Goal: Communication & Community: Answer question/provide support

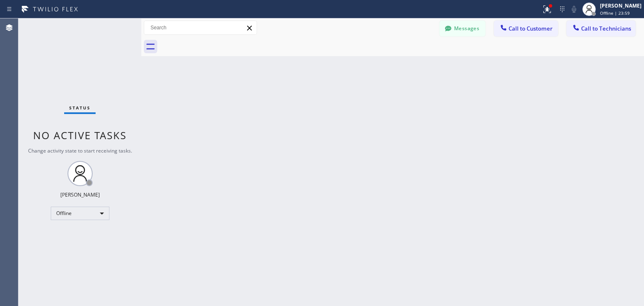
scroll to position [85, 0]
click at [625, 6] on div "[PERSON_NAME]" at bounding box center [620, 5] width 41 height 7
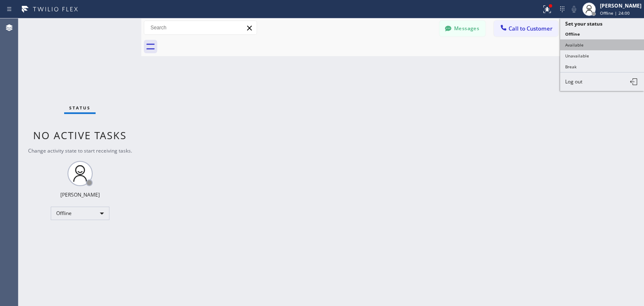
click at [608, 45] on button "Available" at bounding box center [602, 44] width 84 height 11
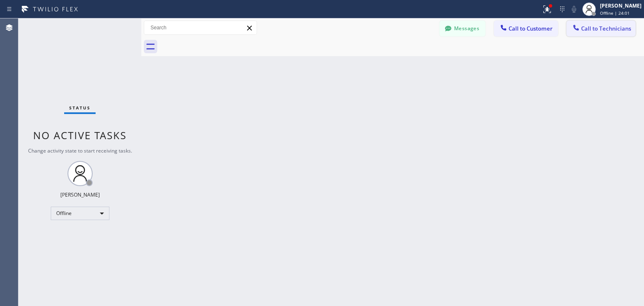
click at [599, 23] on button "Call to Technicians" at bounding box center [600, 29] width 69 height 16
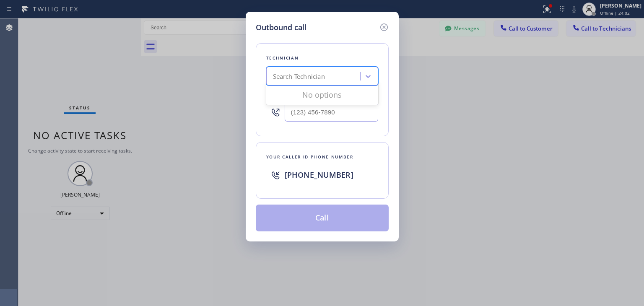
click at [290, 74] on div "Search Technician" at bounding box center [299, 77] width 52 height 10
type input "gegam"
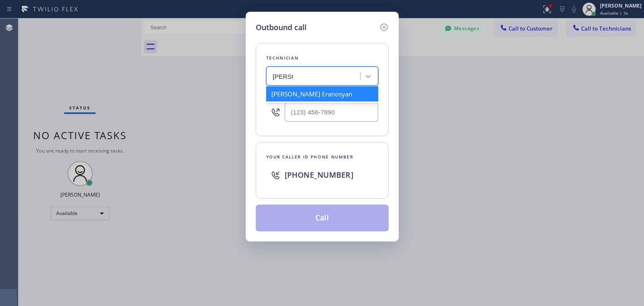
click at [313, 92] on div "[PERSON_NAME] Eranosyan" at bounding box center [322, 93] width 112 height 15
type input "(818) 512-7430"
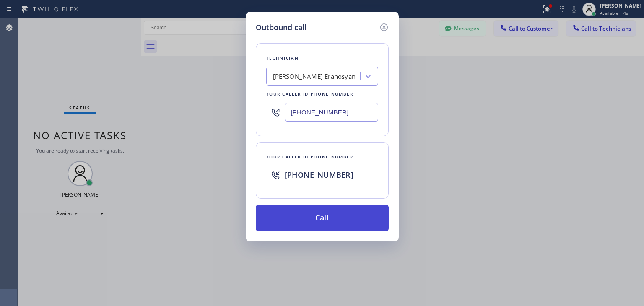
click at [318, 220] on button "Call" at bounding box center [322, 217] width 133 height 27
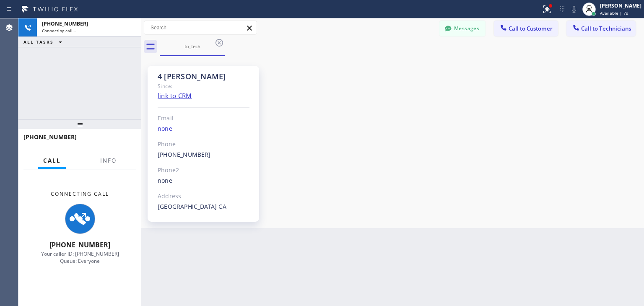
scroll to position [85, 0]
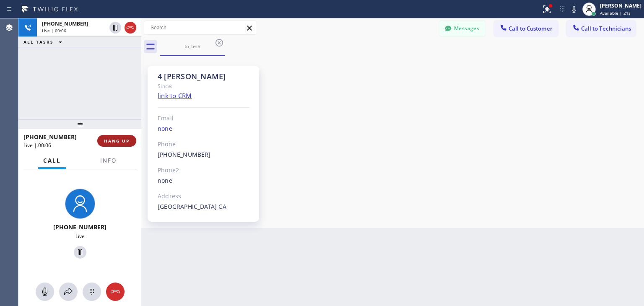
click at [125, 136] on button "HANG UP" at bounding box center [116, 141] width 39 height 12
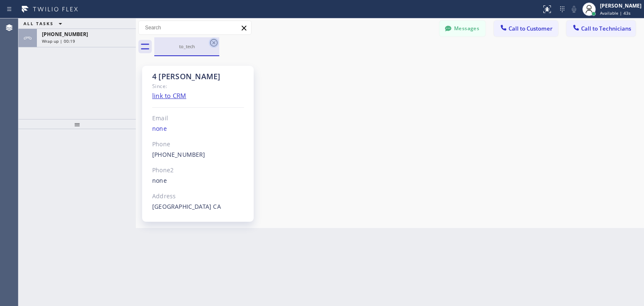
click at [214, 45] on icon at bounding box center [214, 43] width 10 height 10
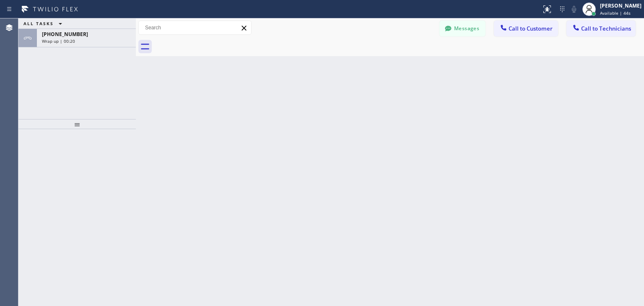
scroll to position [85, 0]
click at [580, 24] on div at bounding box center [576, 28] width 10 height 10
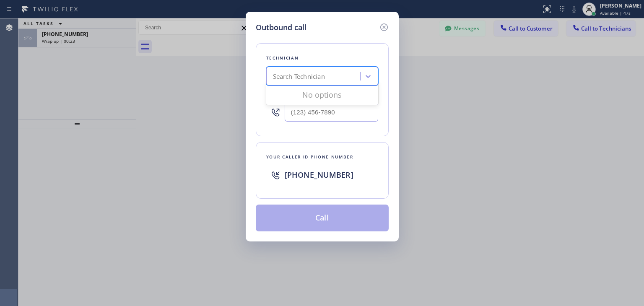
click at [335, 67] on div "Search Technician" at bounding box center [322, 76] width 112 height 19
type input "gegam"
click at [344, 95] on div "[PERSON_NAME] Eranosyan" at bounding box center [322, 93] width 112 height 15
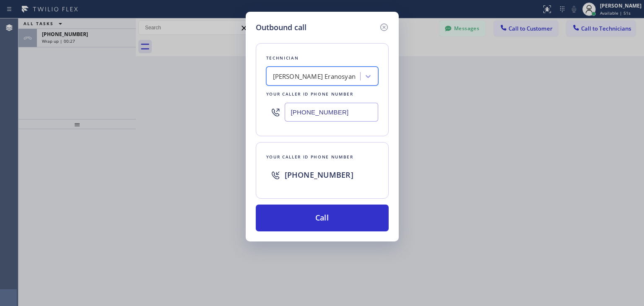
type input "(818) 512-7430"
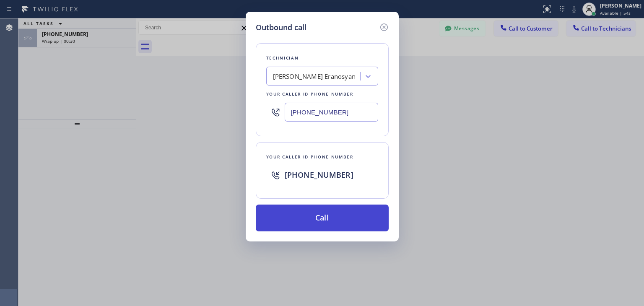
click at [310, 222] on button "Call" at bounding box center [322, 217] width 133 height 27
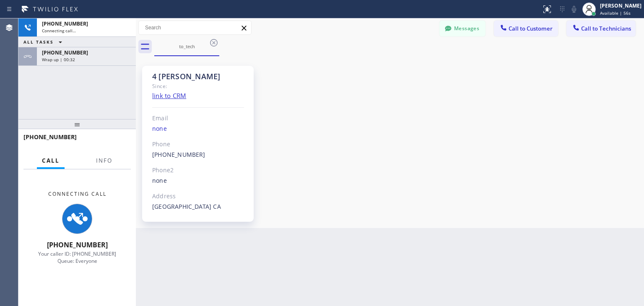
scroll to position [85, 0]
click at [64, 57] on span "Wrap up | 00:32" at bounding box center [58, 60] width 33 height 6
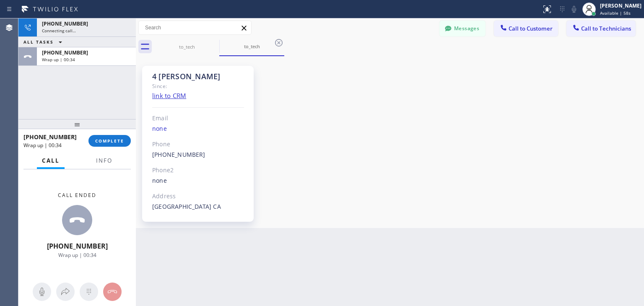
scroll to position [85, 0]
drag, startPoint x: 108, startPoint y: 131, endPoint x: 109, endPoint y: 137, distance: 5.6
click at [109, 137] on div "+18185127430 Wrap up | 00:36 COMPLETE" at bounding box center [76, 141] width 107 height 22
click at [109, 137] on button "COMPLETE" at bounding box center [109, 141] width 42 height 12
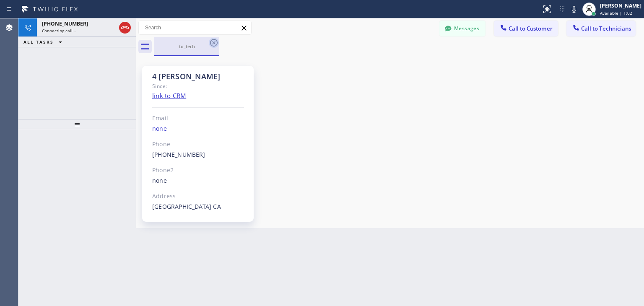
click at [212, 44] on icon at bounding box center [214, 43] width 8 height 8
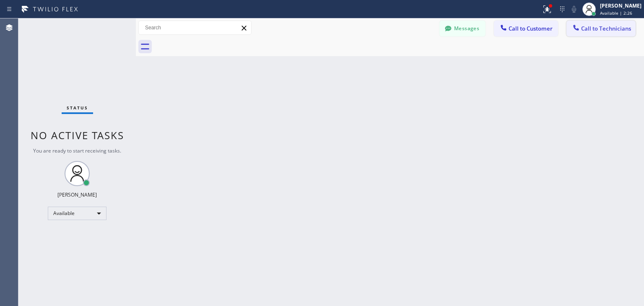
click at [608, 22] on button "Call to Technicians" at bounding box center [600, 29] width 69 height 16
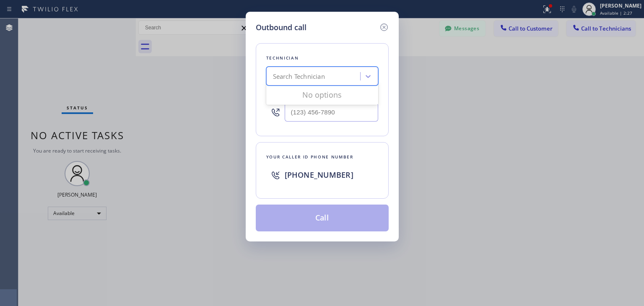
click at [288, 72] on div "Search Technician" at bounding box center [299, 77] width 52 height 10
type input "gegam"
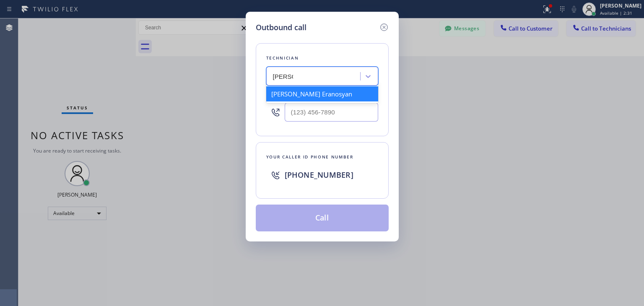
click at [307, 89] on div "Gegam Eranosyan" at bounding box center [322, 93] width 112 height 15
type input "(818) 512-7430"
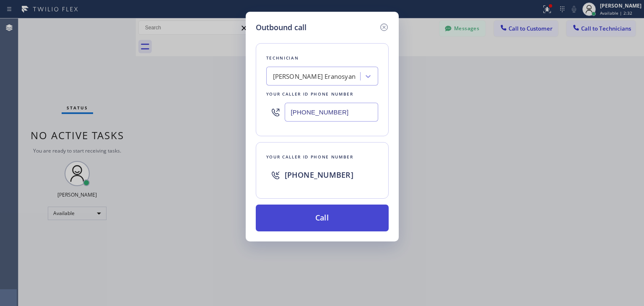
click at [295, 210] on button "Call" at bounding box center [322, 217] width 133 height 27
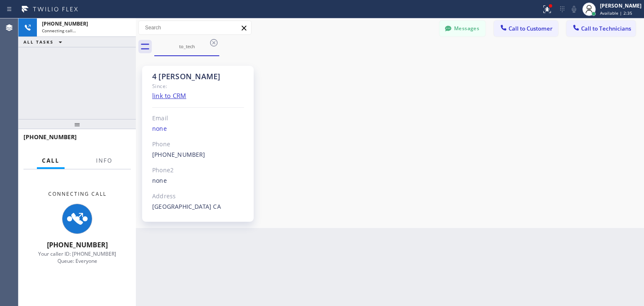
scroll to position [85, 0]
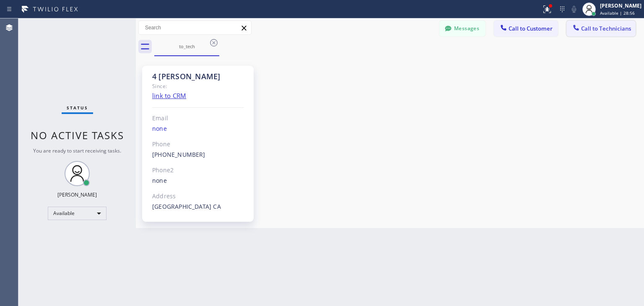
click at [600, 23] on button "Call to Technicians" at bounding box center [600, 29] width 69 height 16
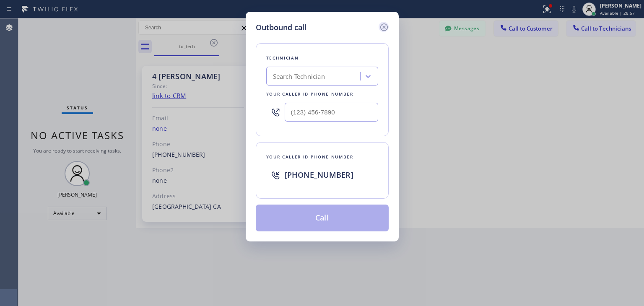
click at [387, 27] on icon at bounding box center [384, 27] width 10 height 10
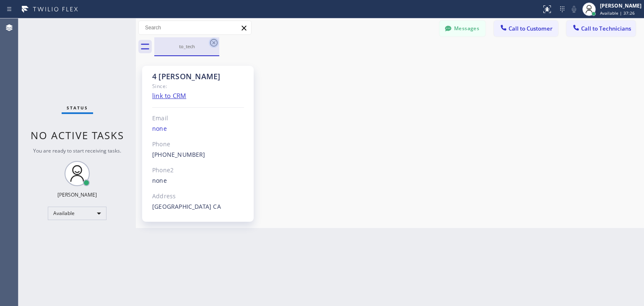
click at [213, 46] on icon at bounding box center [214, 43] width 10 height 10
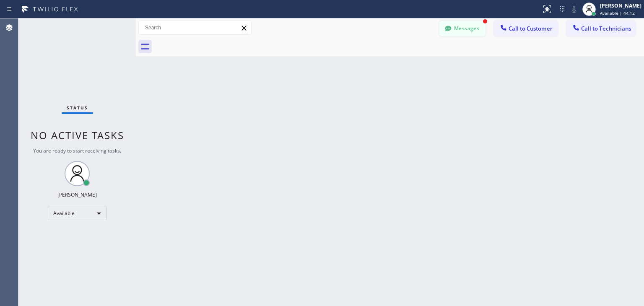
click at [448, 32] on icon at bounding box center [448, 28] width 8 height 8
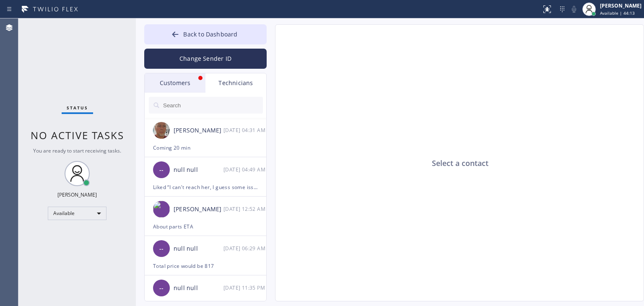
click at [192, 86] on div "Customers" at bounding box center [175, 82] width 61 height 19
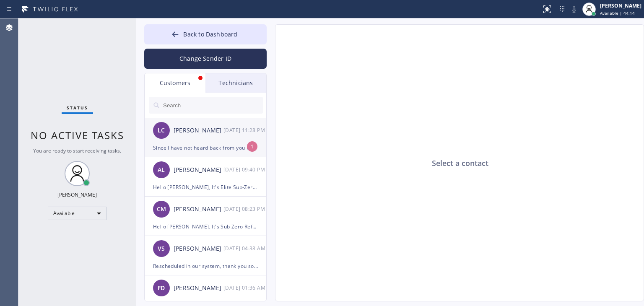
click at [225, 140] on div "LC Laura Clark-Moore 10/14 11:28 PM" at bounding box center [206, 130] width 122 height 25
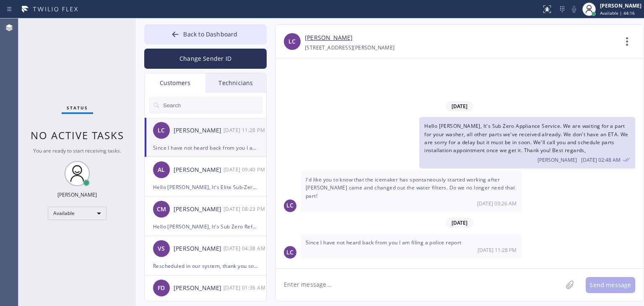
click at [432, 277] on textarea at bounding box center [418, 285] width 287 height 32
click at [334, 38] on link "Laura Clark-Moore" at bounding box center [329, 38] width 48 height 10
click at [459, 247] on div "10/14 11:28 PM" at bounding box center [410, 249] width 211 height 7
click at [454, 265] on div "09/23/2025 Hello Laura, It's Sub Zero Appliance Service. We are waiting for a p…" at bounding box center [459, 163] width 368 height 210
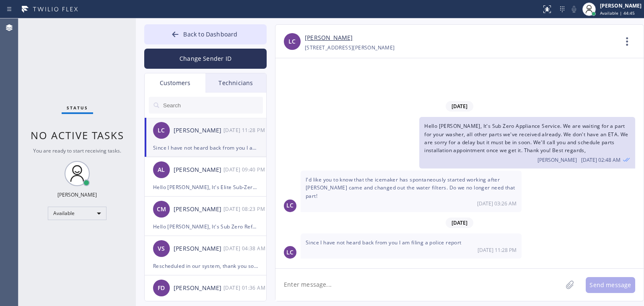
click at [454, 265] on div "09/23/2025 Hello Laura, It's Sub Zero Appliance Service. We are waiting for a p…" at bounding box center [459, 163] width 368 height 210
click at [443, 267] on div "09/23/2025 Hello Laura, It's Sub Zero Appliance Service. We are waiting for a p…" at bounding box center [459, 163] width 368 height 210
click at [393, 237] on div "Since I have not heard back from you I am filing a police report 10/14 11:28 PM" at bounding box center [410, 245] width 221 height 25
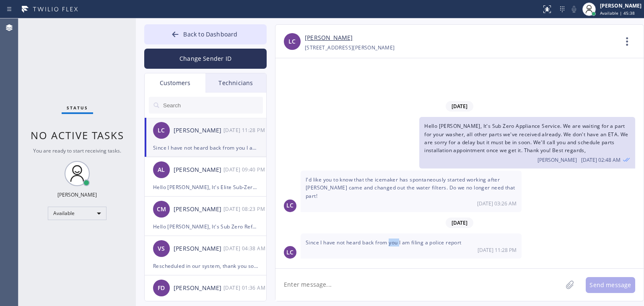
click at [393, 237] on div "Since I have not heard back from you I am filing a police report 10/14 11:28 PM" at bounding box center [410, 245] width 221 height 25
click at [374, 240] on span "Since I have not heard back from you I am filing a police report" at bounding box center [383, 242] width 156 height 7
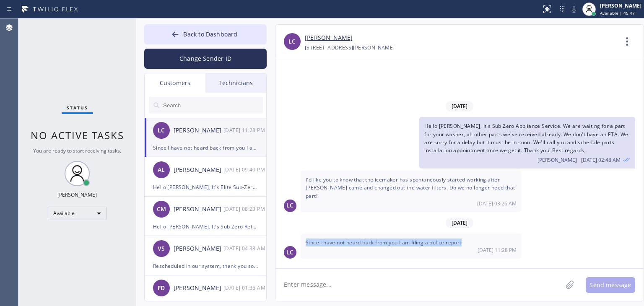
click at [374, 240] on span "Since I have not heard back from you I am filing a police report" at bounding box center [383, 242] width 156 height 7
click at [421, 244] on span "Since I have not heard back from you I am filing a police report" at bounding box center [383, 242] width 156 height 7
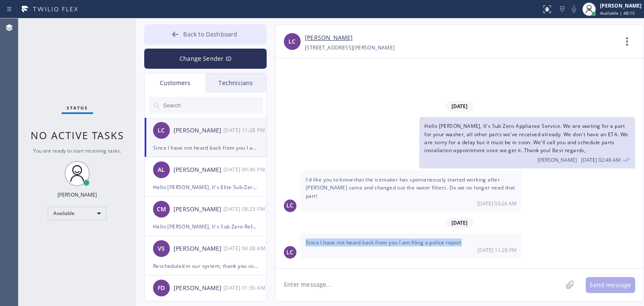
click at [234, 40] on button "Back to Dashboard" at bounding box center [205, 34] width 122 height 20
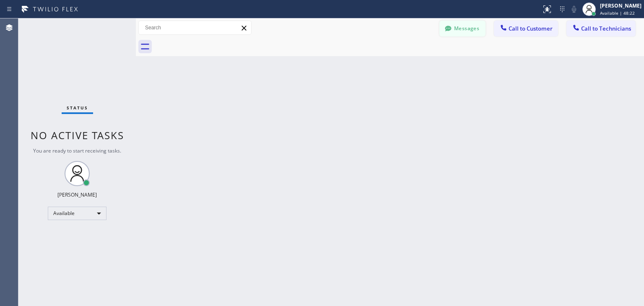
click at [467, 24] on button "Messages" at bounding box center [462, 29] width 46 height 16
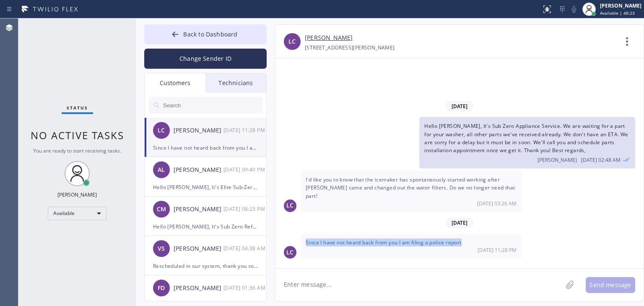
click at [491, 242] on div "Since I have not heard back from you I am filing a police report 10/14 11:28 PM" at bounding box center [410, 245] width 221 height 25
click at [389, 239] on span "Since I have not heard back from you I am filing a police report" at bounding box center [383, 242] width 156 height 7
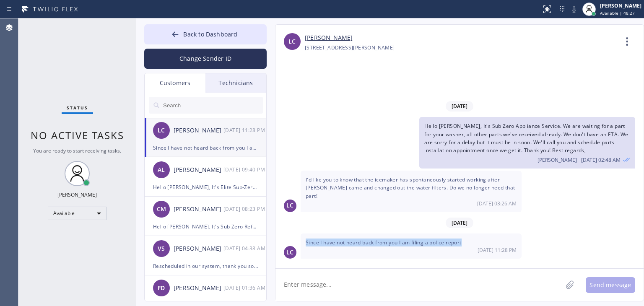
click at [389, 239] on span "Since I have not heard back from you I am filing a police report" at bounding box center [383, 242] width 156 height 7
click at [217, 23] on div "Back to Dashboard Change Sender ID Customers Technicians LC Laura Clark-Moore 1…" at bounding box center [390, 161] width 508 height 287
click at [337, 267] on div "09/23/2025 Hello Laura, It's Sub Zero Appliance Service. We are waiting for a p…" at bounding box center [459, 163] width 368 height 210
click at [335, 271] on textarea at bounding box center [418, 285] width 287 height 32
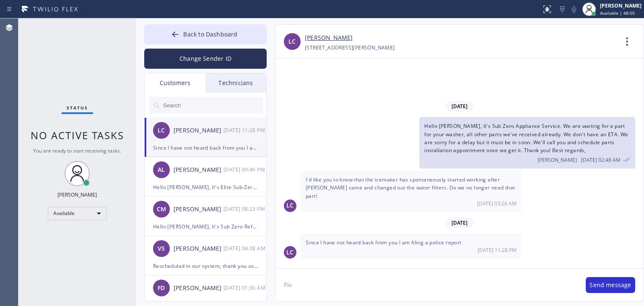
type textarea "Р"
click at [226, 39] on button "Back to Dashboard" at bounding box center [205, 34] width 122 height 20
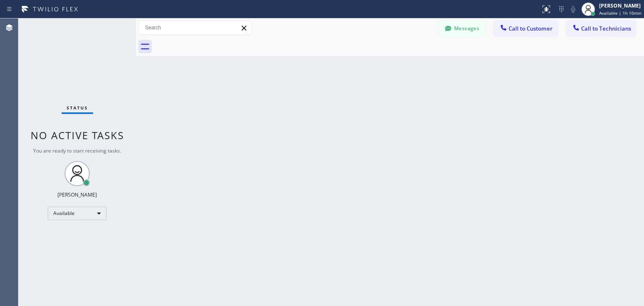
click at [366, 106] on div "Back to Dashboard Change Sender ID Customers Technicians LC Laura Clark-Moore 1…" at bounding box center [390, 161] width 508 height 287
click at [461, 35] on button "Messages" at bounding box center [462, 29] width 46 height 16
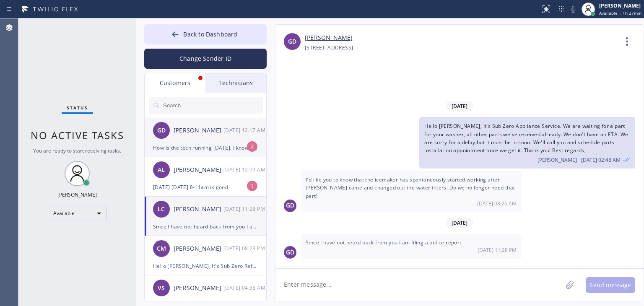
click at [194, 127] on div "[PERSON_NAME]" at bounding box center [198, 131] width 50 height 10
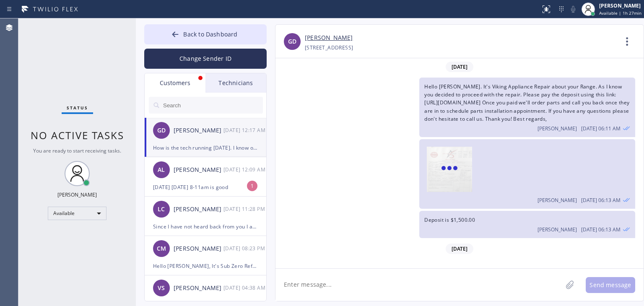
scroll to position [850, 0]
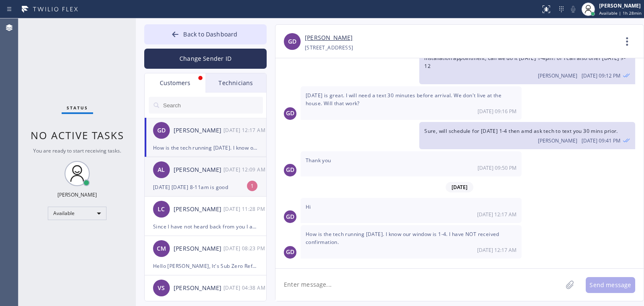
click at [208, 177] on div "AL Alex Liang 10/15 12:09 AM" at bounding box center [206, 169] width 122 height 25
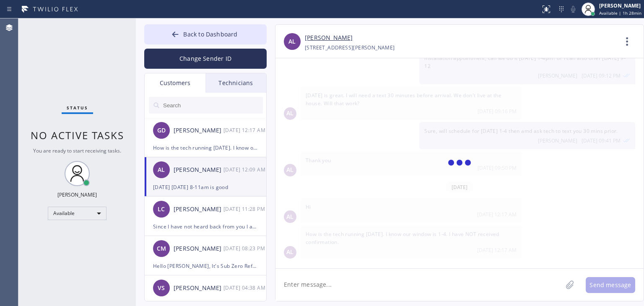
scroll to position [0, 0]
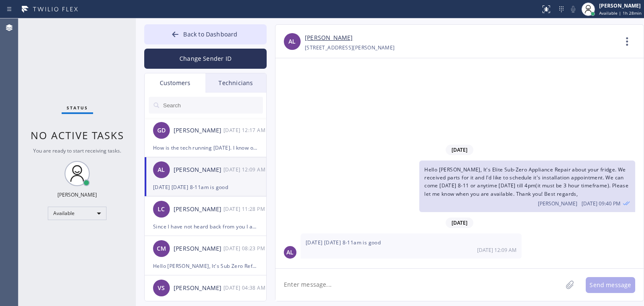
click at [324, 39] on link "[PERSON_NAME]" at bounding box center [329, 38] width 48 height 10
click at [207, 148] on div "How is the tech running [DATE]. I know our window is 1-4. I have NOT received c…" at bounding box center [205, 148] width 105 height 10
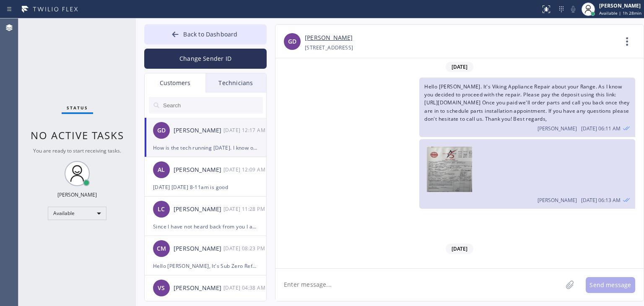
scroll to position [850, 0]
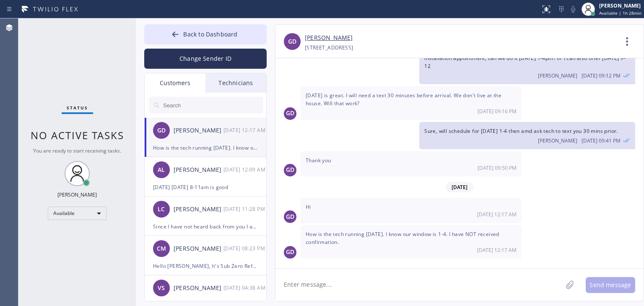
click at [373, 262] on div "09/30/2025 Hello Gretchen. It's Viking Appliance Repair about your Range. As I …" at bounding box center [459, 163] width 368 height 210
click at [380, 278] on textarea at bounding box center [418, 285] width 287 height 32
click at [250, 178] on div "AL Alex Liang 10/15 12:09 AM" at bounding box center [206, 169] width 122 height 25
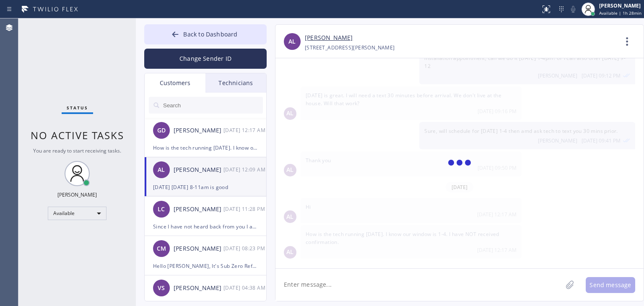
scroll to position [0, 0]
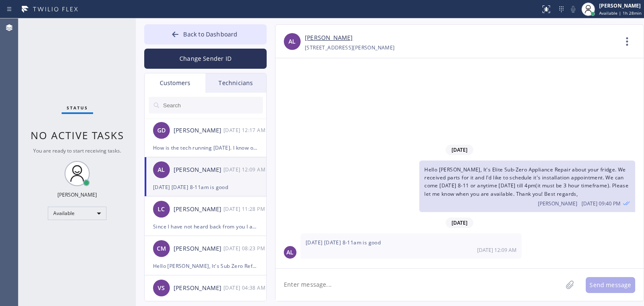
click at [357, 269] on textarea at bounding box center [418, 285] width 287 height 32
click at [388, 278] on textarea at bounding box center [418, 285] width 287 height 32
type textarea "Done, scheduled for [DATE] 8-11, thank you! Same technician - [PERSON_NAME]"
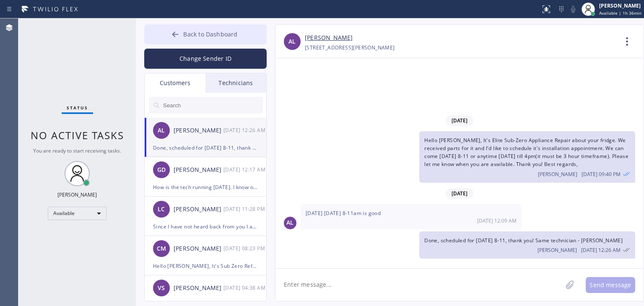
click at [213, 36] on span "Back to Dashboard" at bounding box center [210, 34] width 54 height 8
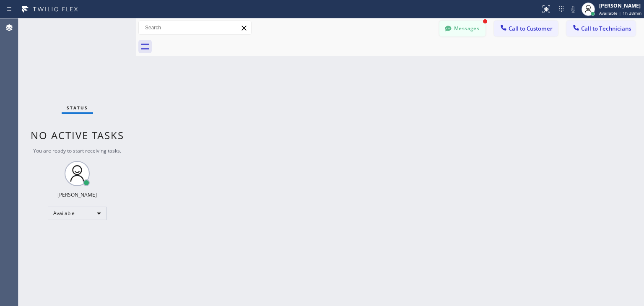
click at [461, 24] on button "Messages" at bounding box center [462, 29] width 46 height 16
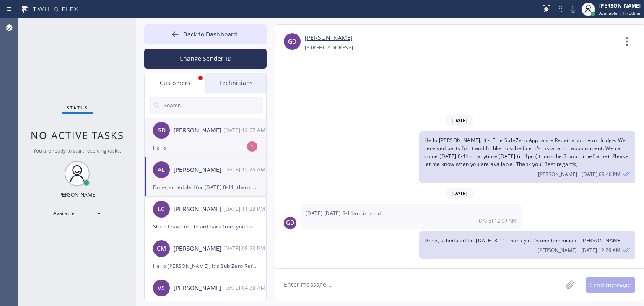
click at [232, 119] on div "GD Gretchen Dinapoli 10/15 12:27 AM" at bounding box center [206, 130] width 122 height 25
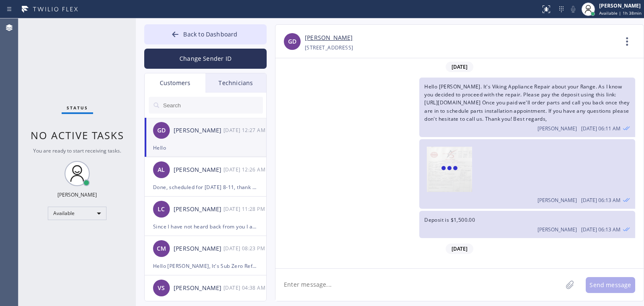
scroll to position [877, 0]
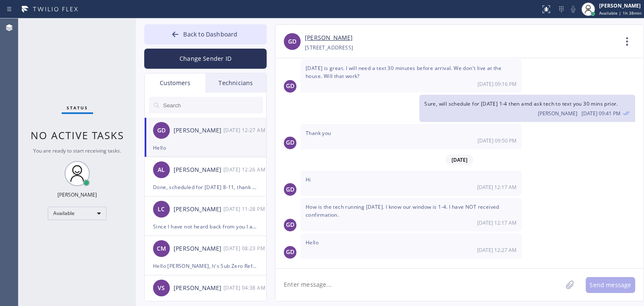
click at [391, 280] on textarea at bounding box center [418, 285] width 287 height 32
click at [327, 34] on link "[PERSON_NAME]" at bounding box center [329, 38] width 48 height 10
click at [331, 277] on textarea "Hello, yes," at bounding box center [426, 285] width 302 height 32
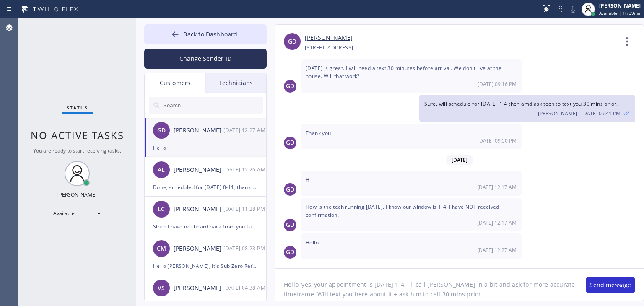
type textarea "Hello, yes, your appointment is [DATE] 1-4, I'll call [PERSON_NAME] in a bit an…"
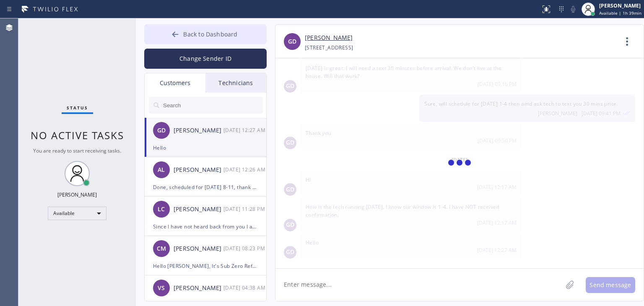
scroll to position [914, 0]
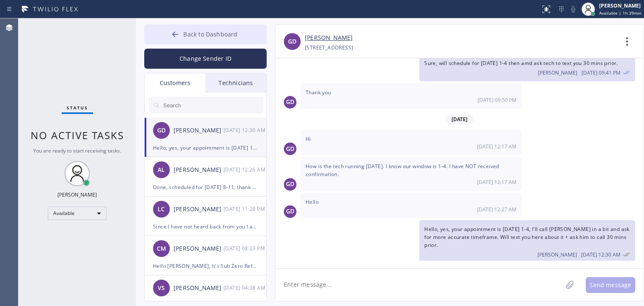
click at [180, 35] on div at bounding box center [175, 35] width 10 height 10
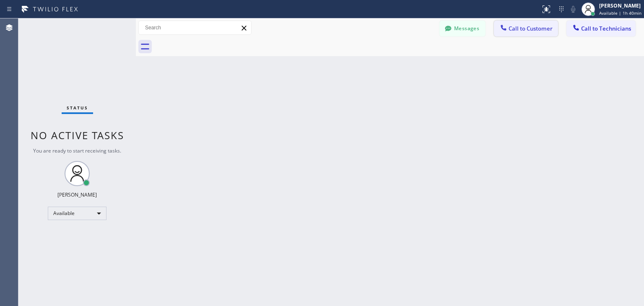
click at [536, 30] on span "Call to Customer" at bounding box center [530, 29] width 44 height 8
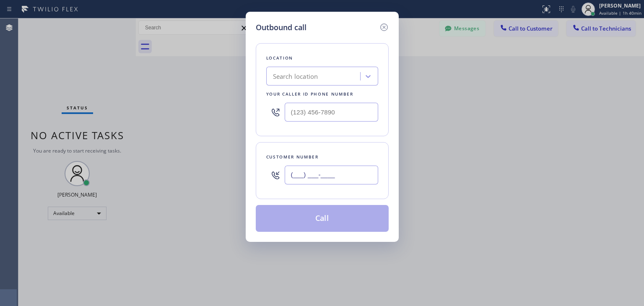
click at [339, 173] on input "(___) ___-____" at bounding box center [331, 175] width 93 height 19
paste input "858) 334-9111"
type input "[PHONE_NUMBER]"
click at [310, 67] on div "Search location" at bounding box center [322, 76] width 112 height 19
paste input "Solana Beach Certified Viking Appliance Repair"
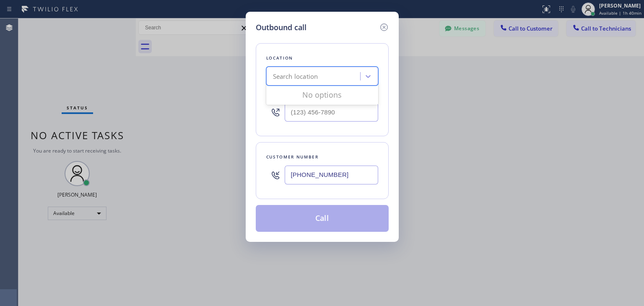
type input "Solana Beach Certified Viking Appliance Repair"
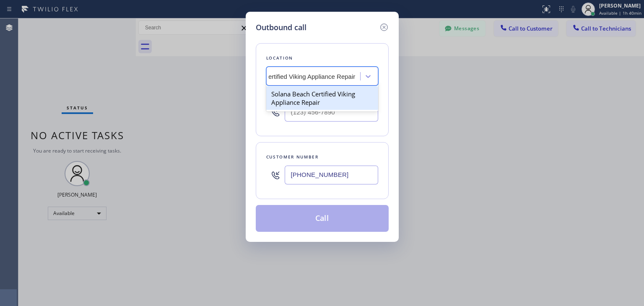
click at [324, 96] on div "Solana Beach Certified Viking Appliance Repair" at bounding box center [322, 97] width 112 height 23
type input "[PHONE_NUMBER]"
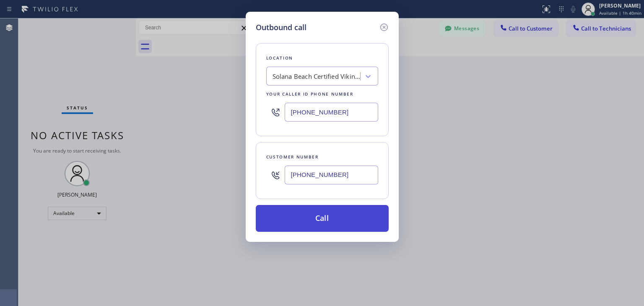
click at [331, 218] on button "Call" at bounding box center [322, 218] width 133 height 27
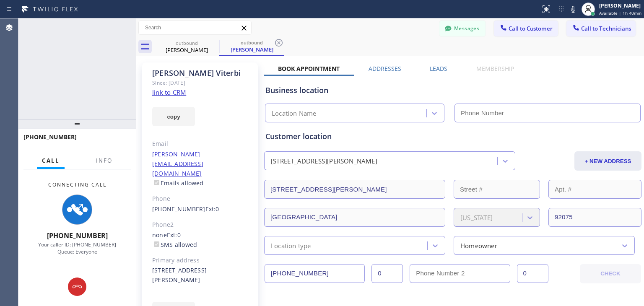
type input "[PHONE_NUMBER]"
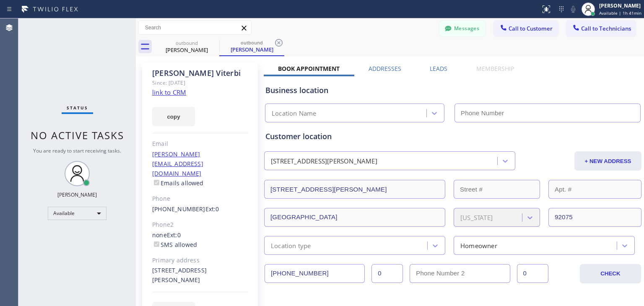
type input "[PHONE_NUMBER]"
click at [526, 28] on span "Call to Customer" at bounding box center [530, 29] width 44 height 8
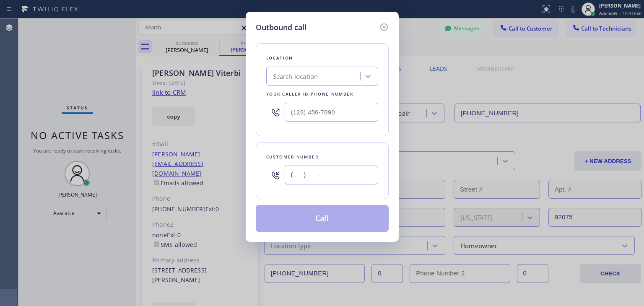
paste input "858) 334-9111"
click at [327, 180] on input "(858) 334-9111" at bounding box center [331, 175] width 93 height 19
type input "(858) 334-9111"
drag, startPoint x: 334, startPoint y: 94, endPoint x: 345, endPoint y: 60, distance: 35.9
click at [345, 60] on div "Location Search location Your caller id phone number" at bounding box center [322, 89] width 133 height 93
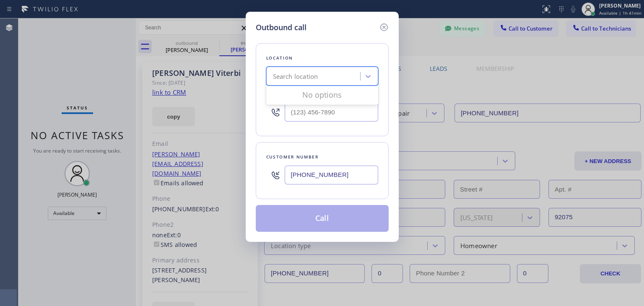
click at [340, 72] on div "Search location" at bounding box center [314, 76] width 91 height 15
paste input "Solana Beach Certified Viking Appliance Repair"
type input "Solana Beach Certified Viking Appliance Repair"
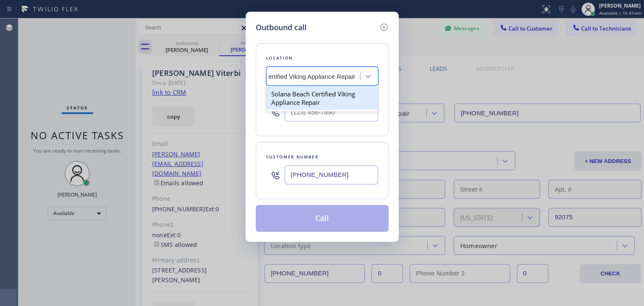
click at [334, 93] on div "Solana Beach Certified Viking Appliance Repair" at bounding box center [322, 97] width 112 height 23
type input "[PHONE_NUMBER]"
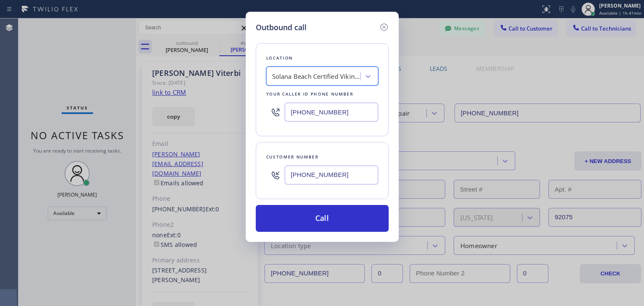
scroll to position [0, 0]
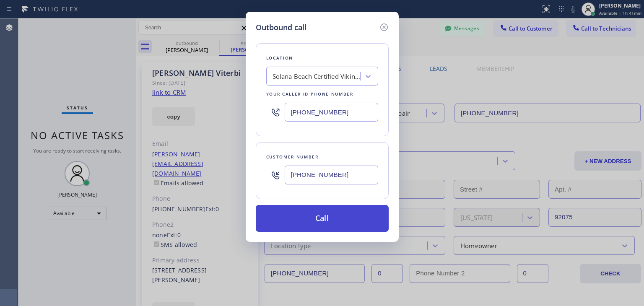
click at [326, 217] on button "Call" at bounding box center [322, 218] width 133 height 27
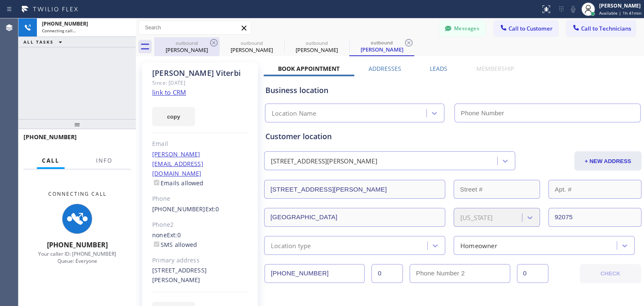
click at [210, 44] on icon at bounding box center [214, 43] width 8 height 8
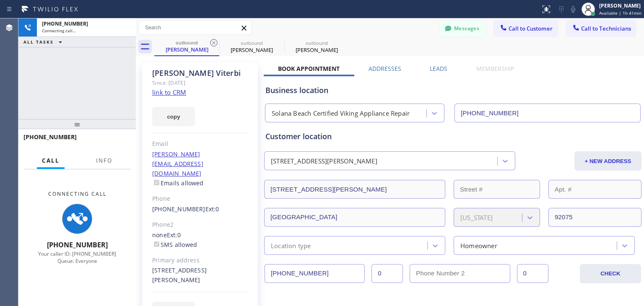
click at [210, 44] on icon at bounding box center [214, 43] width 8 height 8
click at [0, 0] on icon at bounding box center [0, 0] width 0 height 0
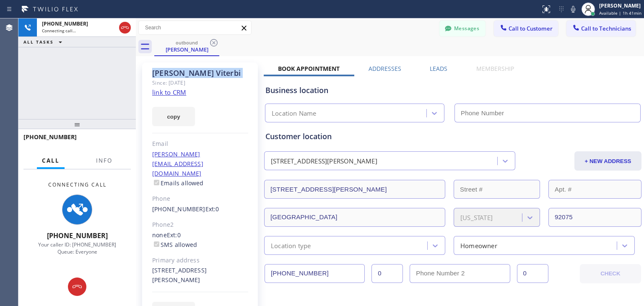
click at [210, 44] on icon at bounding box center [214, 43] width 8 height 8
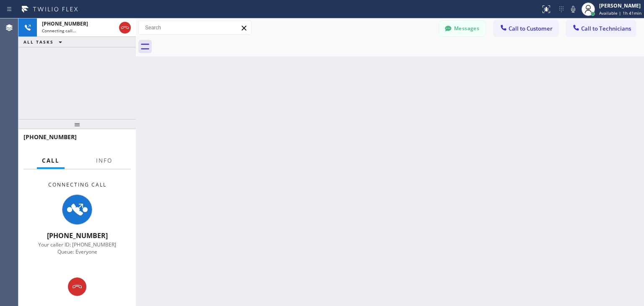
drag, startPoint x: 210, startPoint y: 44, endPoint x: 421, endPoint y: 249, distance: 293.7
click at [421, 249] on div "Back to Dashboard Change Sender ID Customers Technicians GD Gretchen Dinapoli 1…" at bounding box center [390, 161] width 508 height 287
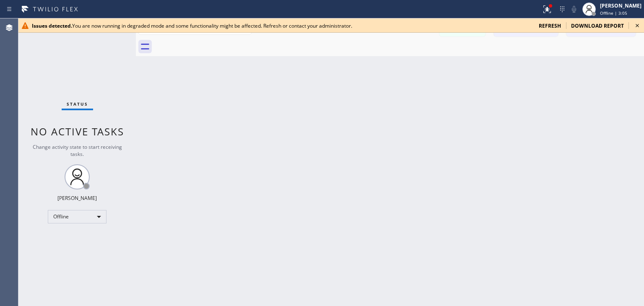
click at [635, 24] on icon at bounding box center [637, 26] width 10 height 10
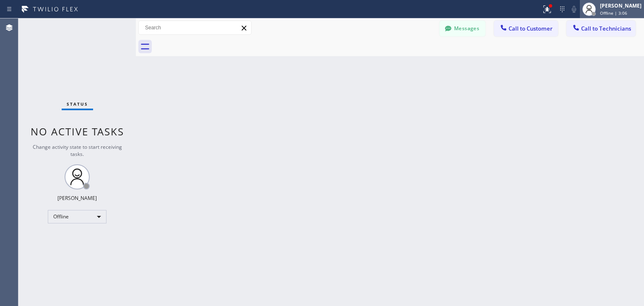
click at [621, 7] on div "[PERSON_NAME]" at bounding box center [620, 5] width 41 height 7
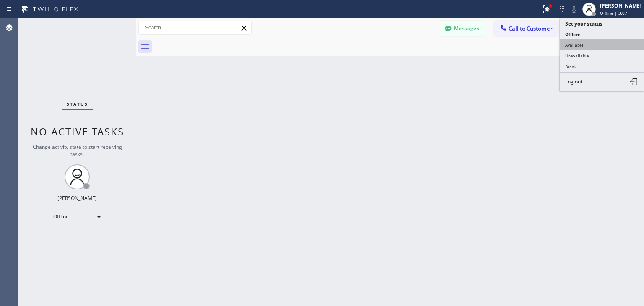
click at [606, 39] on button "Available" at bounding box center [602, 44] width 84 height 11
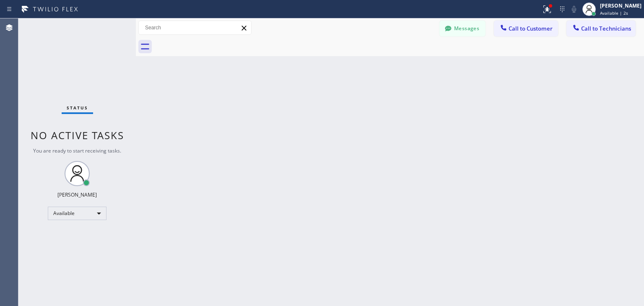
drag, startPoint x: 541, startPoint y: 36, endPoint x: 544, endPoint y: 31, distance: 6.0
click at [544, 31] on button "Call to Customer" at bounding box center [526, 29] width 64 height 16
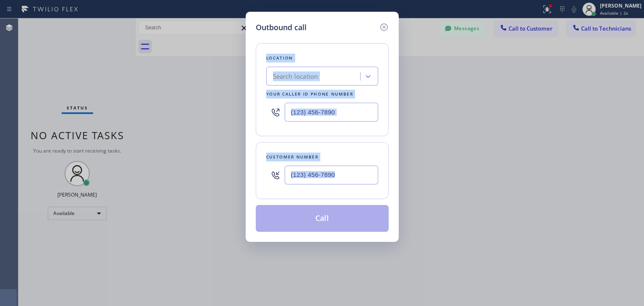
drag, startPoint x: 544, startPoint y: 31, endPoint x: 292, endPoint y: 198, distance: 303.2
click at [292, 198] on div "Outbound call Location Search location Your caller id phone number Customer num…" at bounding box center [322, 153] width 644 height 306
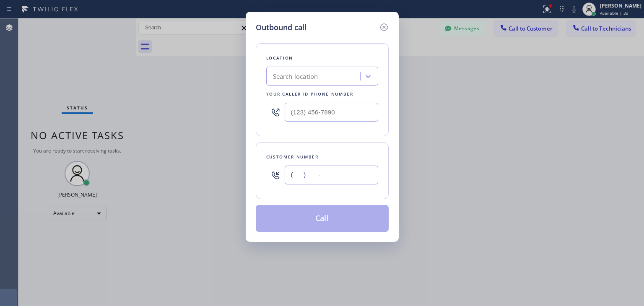
click at [343, 175] on input "(___) ___-____" at bounding box center [331, 175] width 93 height 19
paste input "858) 334-9111"
type input "[PHONE_NUMBER]"
click at [301, 78] on div "Search location" at bounding box center [295, 77] width 45 height 10
paste input "Solana Beach Certified Viking Appliance Repair"
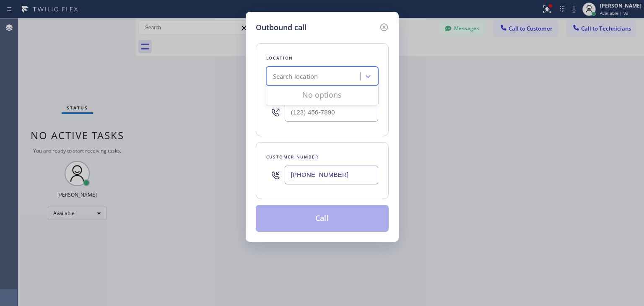
type input "Solana Beach Certified Viking Appliance Repair"
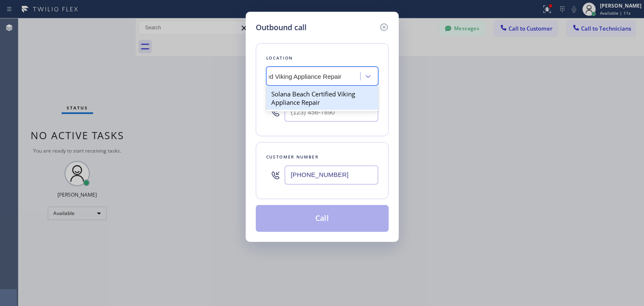
click at [340, 95] on div "Solana Beach Certified Viking Appliance Repair" at bounding box center [322, 97] width 112 height 23
type input "[PHONE_NUMBER]"
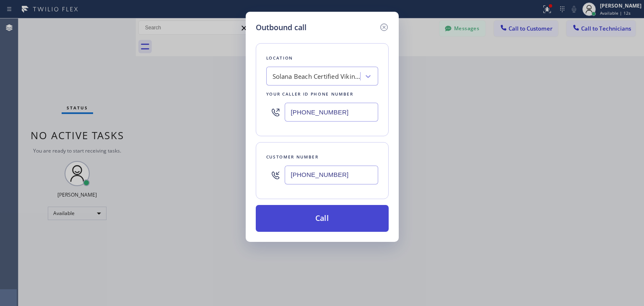
click at [359, 211] on button "Call" at bounding box center [322, 218] width 133 height 27
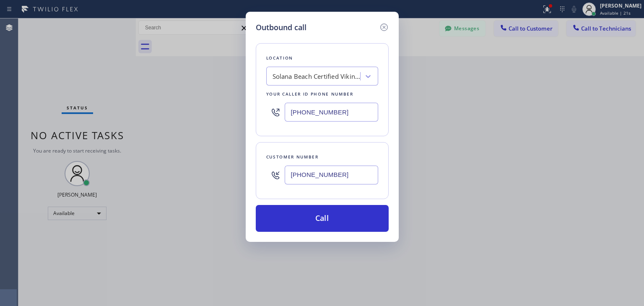
drag, startPoint x: 343, startPoint y: 186, endPoint x: 360, endPoint y: 171, distance: 22.6
click at [360, 171] on div "[PHONE_NUMBER]" at bounding box center [331, 174] width 93 height 27
click at [360, 171] on input "[PHONE_NUMBER]" at bounding box center [331, 175] width 93 height 19
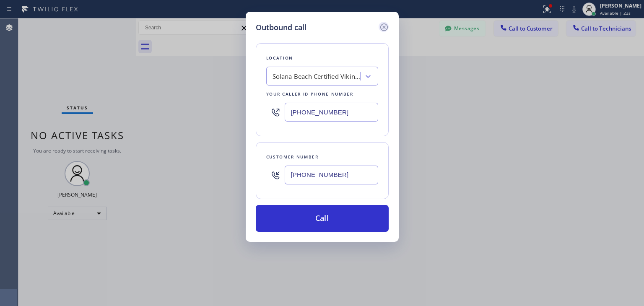
click at [386, 22] on icon at bounding box center [384, 27] width 10 height 10
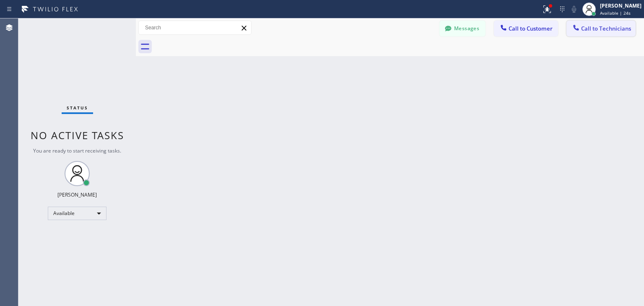
click at [623, 26] on span "Call to Technicians" at bounding box center [606, 29] width 50 height 8
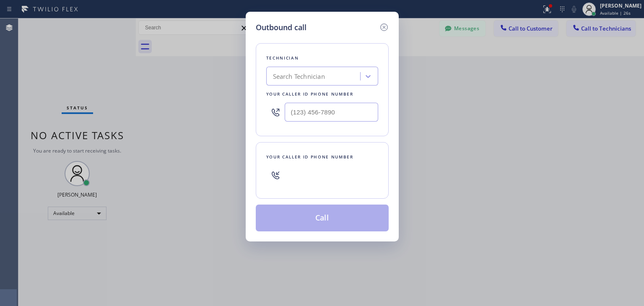
click at [391, 21] on div "Outbound call Technician Search Technician Your caller id phone number Your cal…" at bounding box center [322, 127] width 153 height 230
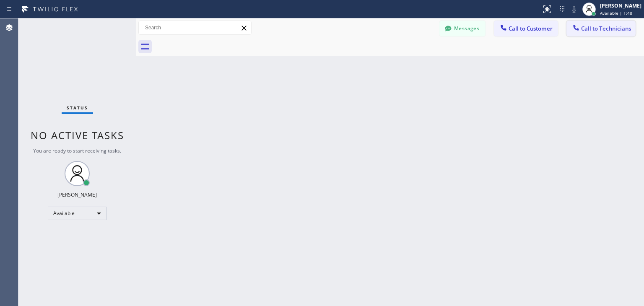
click at [606, 28] on span "Call to Technicians" at bounding box center [606, 29] width 50 height 8
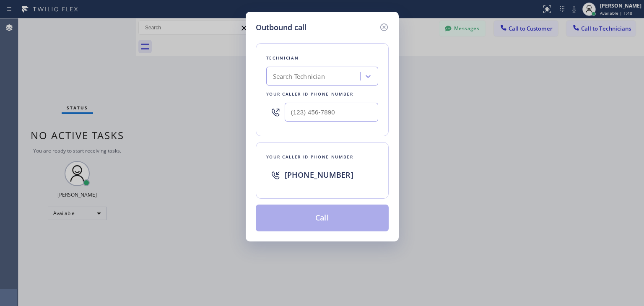
click at [302, 66] on div "Technician Search Technician Your caller id phone number" at bounding box center [322, 89] width 133 height 93
click at [384, 27] on icon at bounding box center [384, 27] width 8 height 8
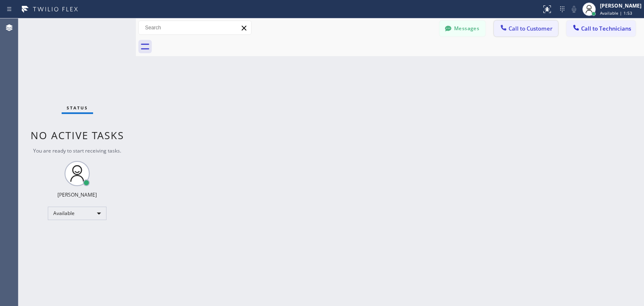
click at [523, 36] on button "Call to Customer" at bounding box center [526, 29] width 64 height 16
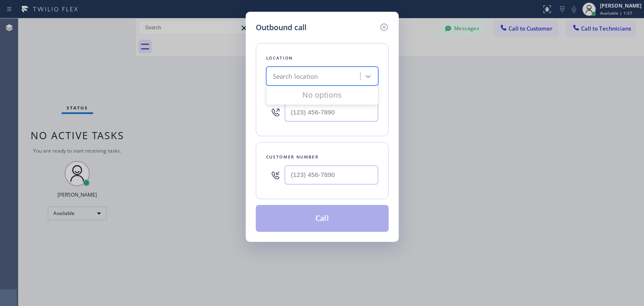
drag, startPoint x: 327, startPoint y: 80, endPoint x: 318, endPoint y: 161, distance: 81.9
click at [318, 161] on div "Location 0 results available. Use Up and Down to choose options, press Enter to…" at bounding box center [322, 132] width 133 height 199
click at [319, 176] on input "(___) ___-____" at bounding box center [331, 175] width 93 height 19
paste input "858) 334-9111"
type input "[PHONE_NUMBER]"
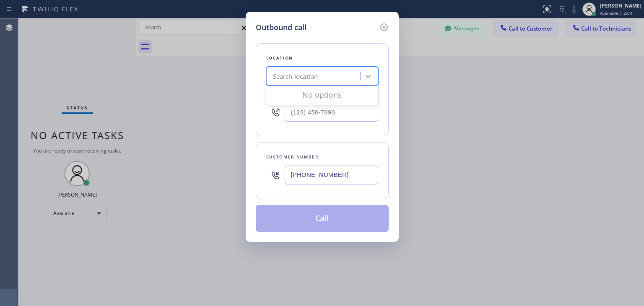
paste input "Solana Beach Certified Viking Appliance Repair"
click at [324, 71] on div "Search location" at bounding box center [314, 76] width 91 height 15
type input "Solana Beach Certified Viking Appliance Repair"
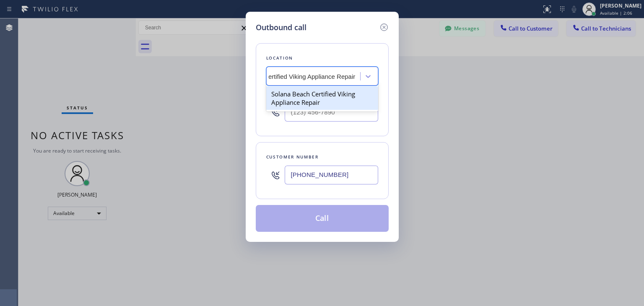
click at [329, 94] on div "Solana Beach Certified Viking Appliance Repair" at bounding box center [322, 97] width 112 height 23
type input "[PHONE_NUMBER]"
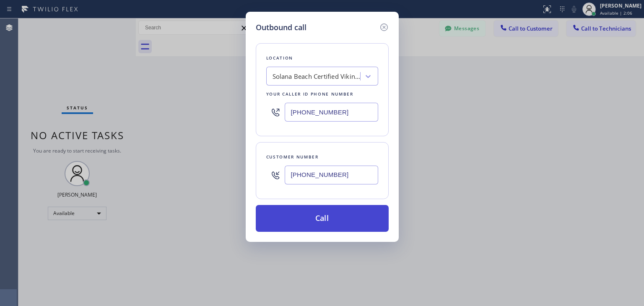
click at [324, 226] on button "Call" at bounding box center [322, 218] width 133 height 27
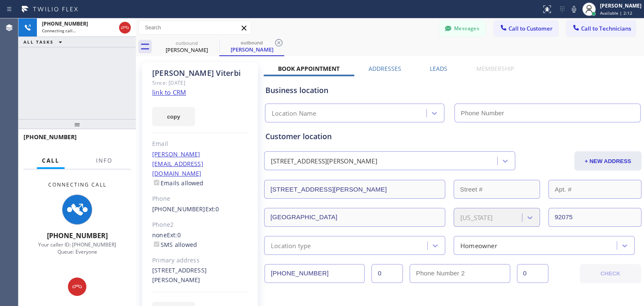
type input "[PHONE_NUMBER]"
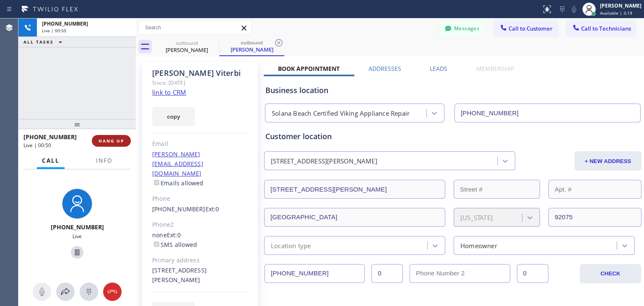
click at [114, 142] on span "HANG UP" at bounding box center [111, 141] width 26 height 6
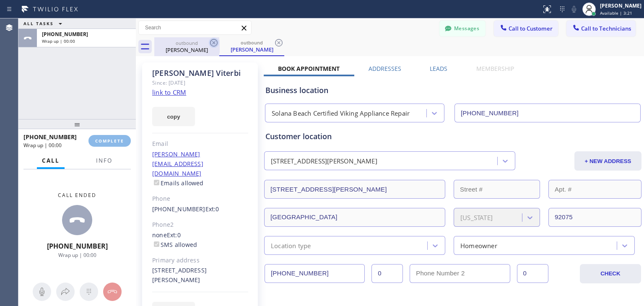
click at [211, 45] on div "ALL TASKS ALL TASKS ACTIVE TASKS TASKS IN WRAP UP [PHONE_NUMBER] Wrap up | 00:0…" at bounding box center [330, 161] width 625 height 287
click at [211, 45] on icon at bounding box center [214, 43] width 8 height 8
click at [275, 45] on icon at bounding box center [279, 43] width 8 height 8
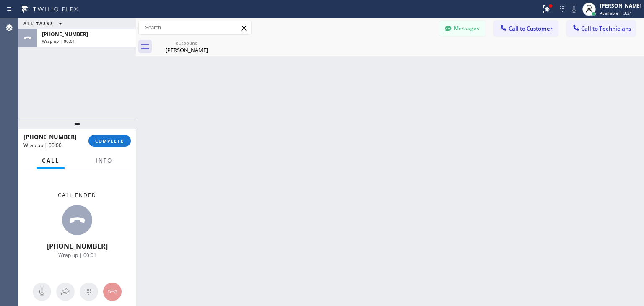
click at [0, 0] on icon at bounding box center [0, 0] width 0 height 0
click at [116, 144] on button "COMPLETE" at bounding box center [109, 141] width 42 height 12
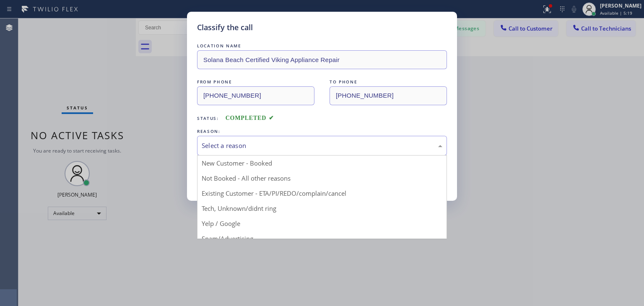
click at [348, 143] on div "Select a reason" at bounding box center [322, 146] width 241 height 10
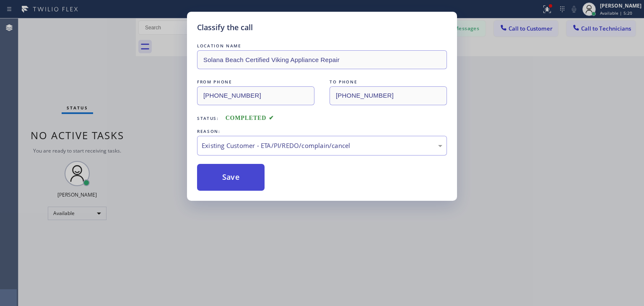
click at [228, 188] on button "Save" at bounding box center [230, 177] width 67 height 27
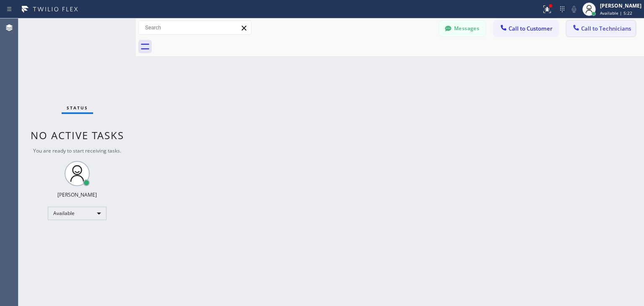
click at [612, 26] on span "Call to Technicians" at bounding box center [606, 29] width 50 height 8
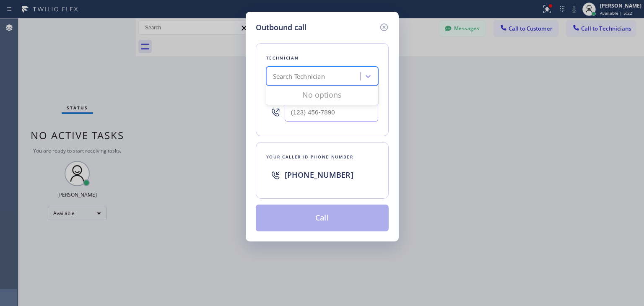
click at [324, 78] on div "Search Technician" at bounding box center [299, 77] width 52 height 10
type input "[PERSON_NAME]"
click at [338, 91] on div "[PERSON_NAME] Eranosyan" at bounding box center [322, 93] width 112 height 15
type input "[PHONE_NUMBER]"
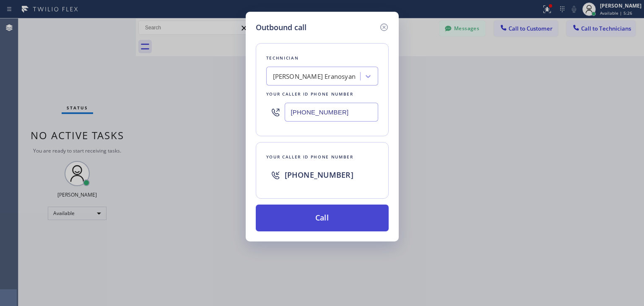
click at [322, 213] on button "Call" at bounding box center [322, 217] width 133 height 27
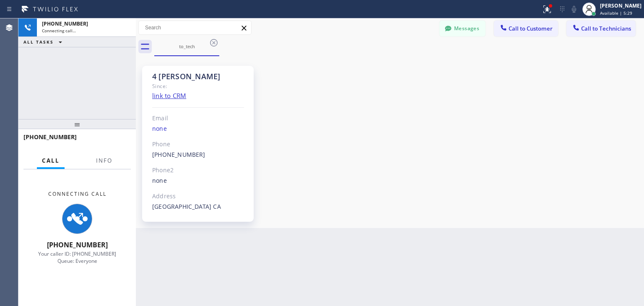
scroll to position [85, 0]
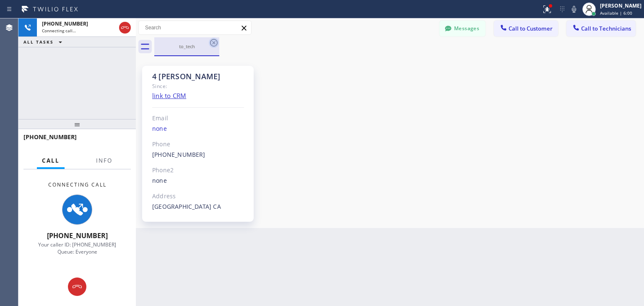
click at [212, 40] on icon at bounding box center [214, 43] width 10 height 10
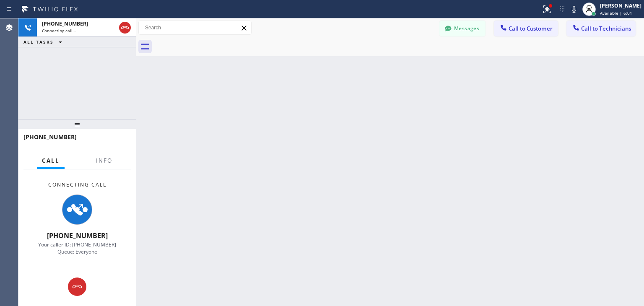
click at [212, 40] on div at bounding box center [398, 46] width 489 height 19
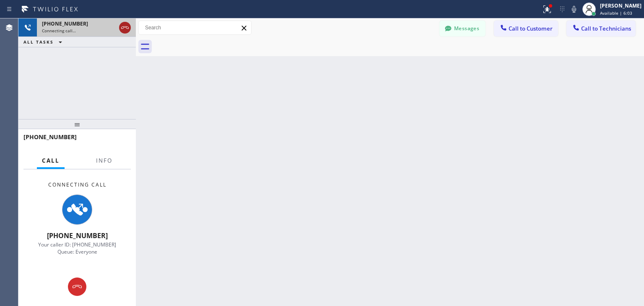
click at [125, 31] on icon at bounding box center [125, 28] width 10 height 10
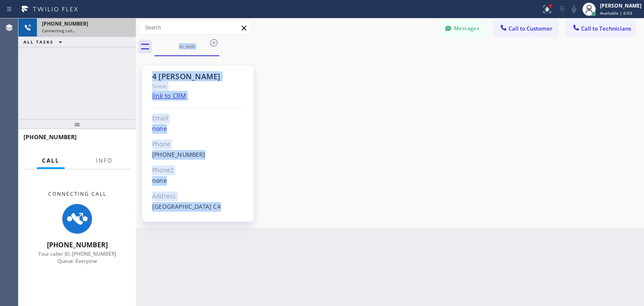
click at [125, 31] on div "Connecting call…" at bounding box center [86, 31] width 89 height 6
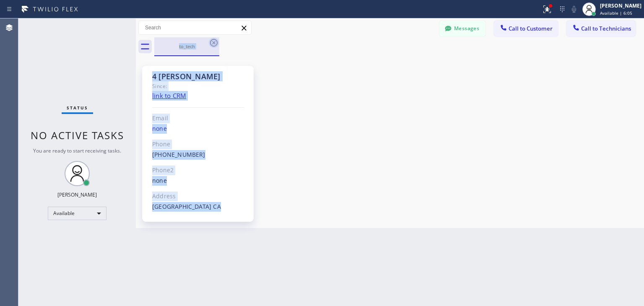
click at [216, 40] on icon at bounding box center [214, 43] width 8 height 8
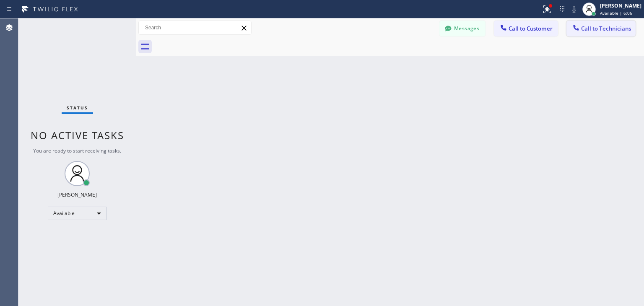
click at [575, 32] on div at bounding box center [576, 28] width 10 height 10
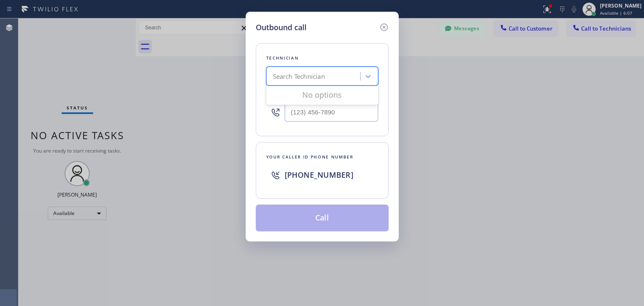
click at [316, 74] on div "Search Technician" at bounding box center [299, 77] width 52 height 10
type input "[PERSON_NAME]"
click at [350, 96] on div "[PERSON_NAME]" at bounding box center [322, 93] width 112 height 15
type input "[PHONE_NUMBER]"
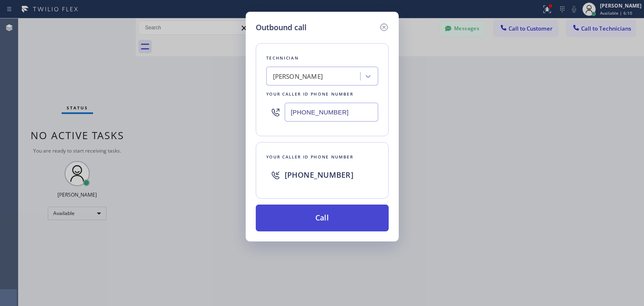
click at [326, 220] on button "Call" at bounding box center [322, 217] width 133 height 27
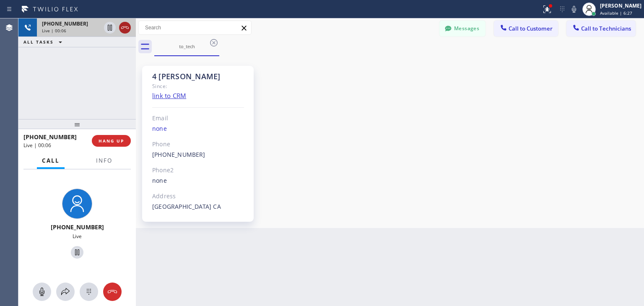
click at [124, 33] on button at bounding box center [125, 28] width 12 height 12
click at [124, 33] on div "[PHONE_NUMBER] Live | 00:06" at bounding box center [85, 27] width 96 height 18
click at [124, 33] on div "[PHONE_NUMBER] Live | 00:07" at bounding box center [85, 27] width 96 height 18
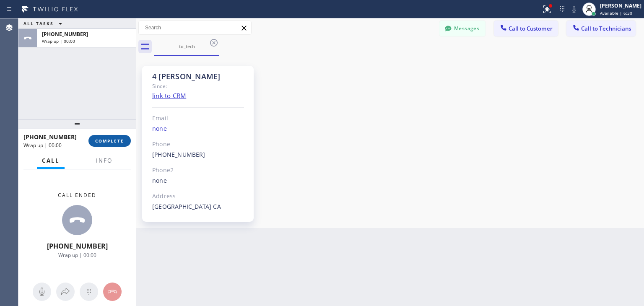
click at [106, 137] on button "COMPLETE" at bounding box center [109, 141] width 42 height 12
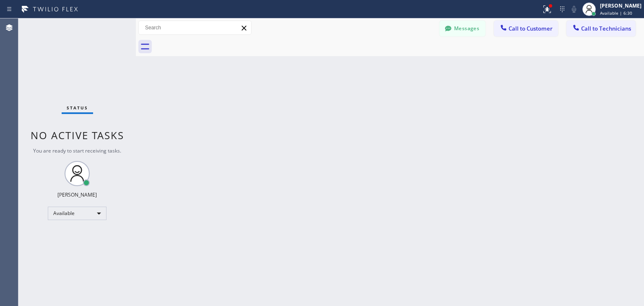
click at [217, 43] on div at bounding box center [398, 46] width 489 height 19
click at [598, 19] on div "Messages Call to Customer Call to Technicians Outbound call Location [GEOGRAPHI…" at bounding box center [390, 27] width 508 height 19
click at [597, 23] on button "Call to Technicians" at bounding box center [600, 29] width 69 height 16
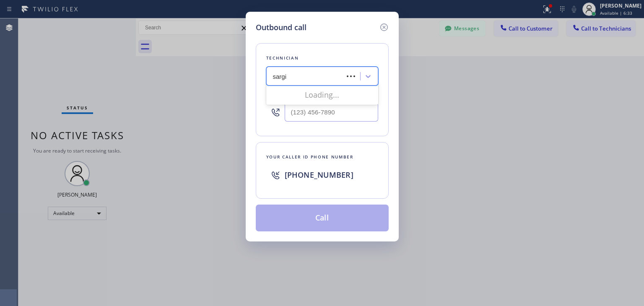
type input "[PERSON_NAME]"
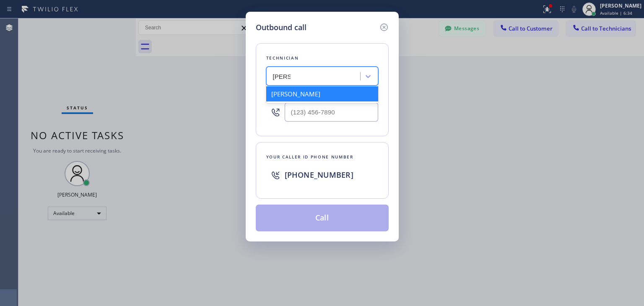
click at [348, 91] on div "[PERSON_NAME]" at bounding box center [322, 93] width 112 height 15
type input "[PHONE_NUMBER]"
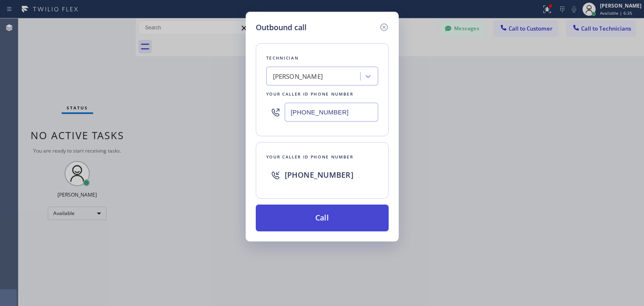
click at [335, 210] on button "Call" at bounding box center [322, 217] width 133 height 27
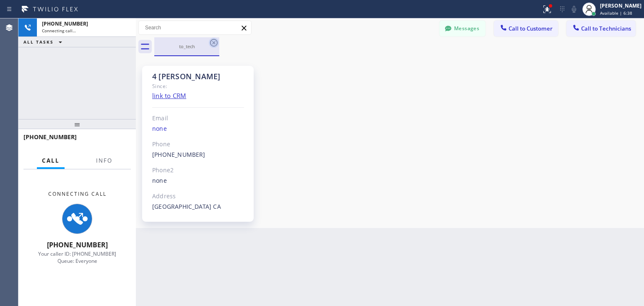
click at [209, 45] on icon at bounding box center [214, 43] width 10 height 10
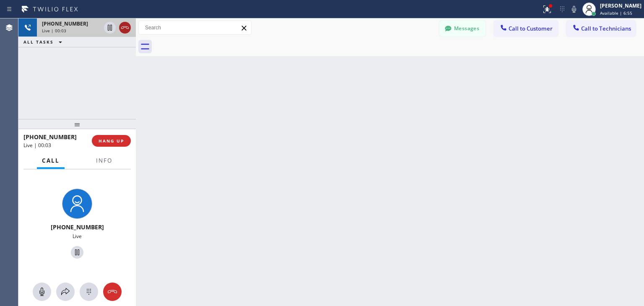
click at [123, 26] on icon at bounding box center [125, 28] width 10 height 10
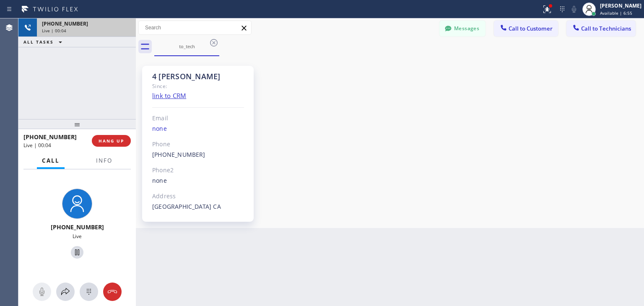
click at [123, 26] on div "[PHONE_NUMBER]" at bounding box center [86, 23] width 89 height 7
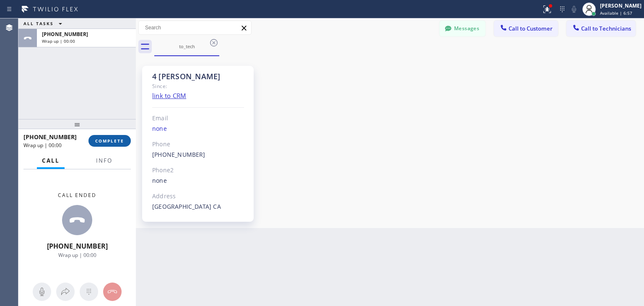
click at [104, 136] on button "COMPLETE" at bounding box center [109, 141] width 42 height 12
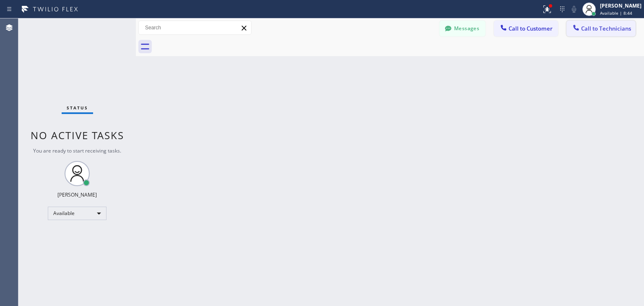
click at [582, 27] on span "Call to Technicians" at bounding box center [606, 29] width 50 height 8
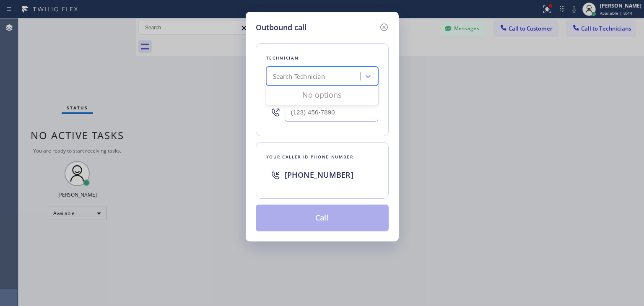
click at [276, 70] on div "Search Technician" at bounding box center [314, 76] width 91 height 15
type input "[PERSON_NAME]"
click at [348, 97] on div "[PERSON_NAME]" at bounding box center [322, 93] width 112 height 15
type input "[PHONE_NUMBER]"
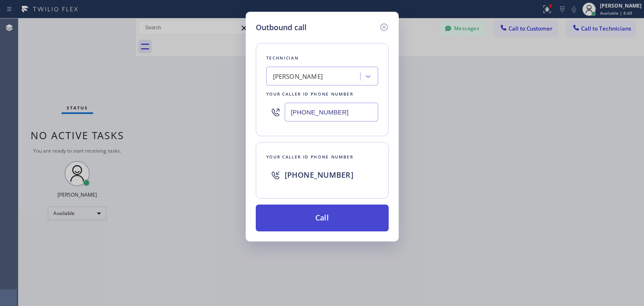
click at [329, 211] on button "Call" at bounding box center [322, 217] width 133 height 27
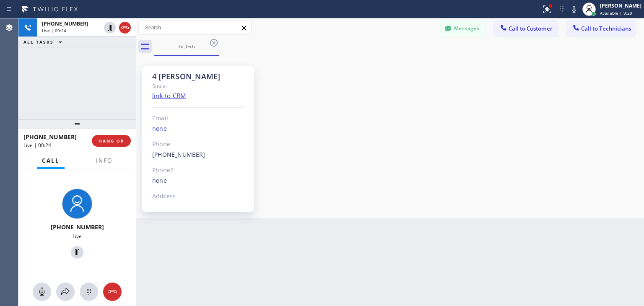
scroll to position [288, 0]
click at [462, 28] on button "Messages" at bounding box center [462, 29] width 46 height 16
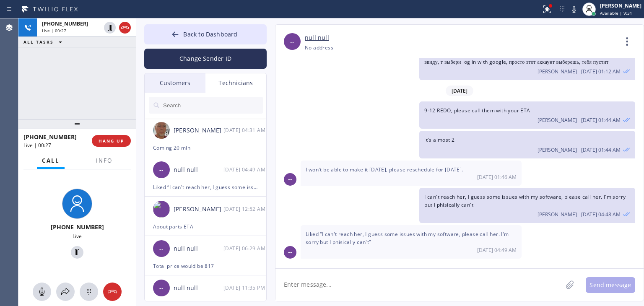
click at [183, 91] on div "Customers" at bounding box center [175, 82] width 61 height 19
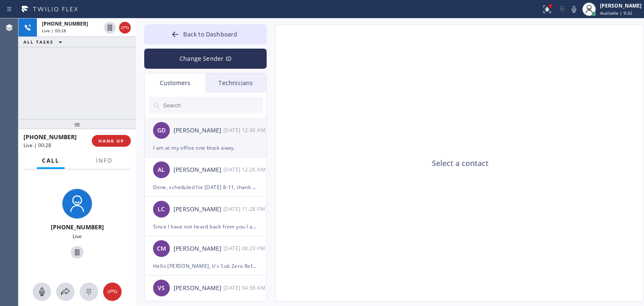
click at [240, 150] on div "I am at my office one block away." at bounding box center [205, 148] width 105 height 10
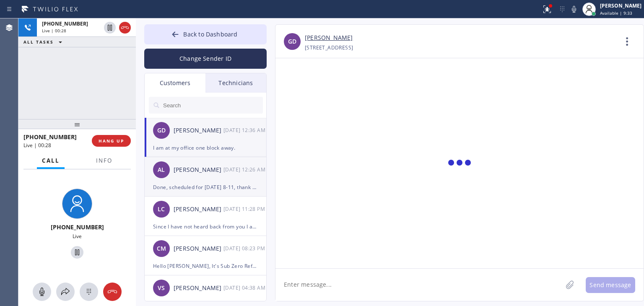
scroll to position [940, 0]
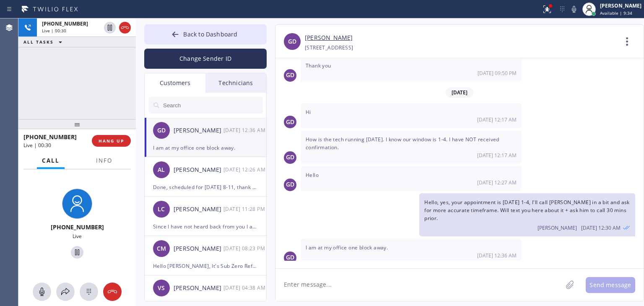
click at [349, 274] on textarea at bounding box center [418, 285] width 287 height 32
click at [234, 147] on div "I am at my office one block away." at bounding box center [205, 148] width 105 height 10
click at [199, 135] on div "[PERSON_NAME]" at bounding box center [198, 131] width 50 height 10
click at [354, 289] on textarea at bounding box center [418, 285] width 287 height 32
type textarea "h"
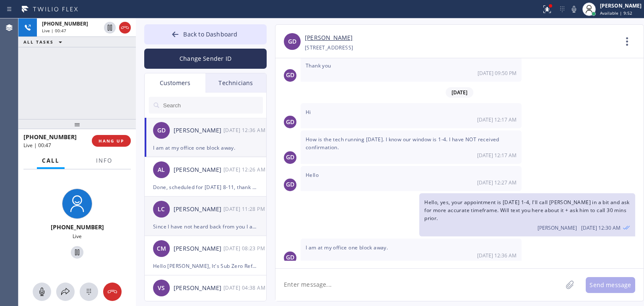
click at [207, 199] on div "LC [PERSON_NAME] [DATE] 11:28 PM" at bounding box center [206, 209] width 122 height 25
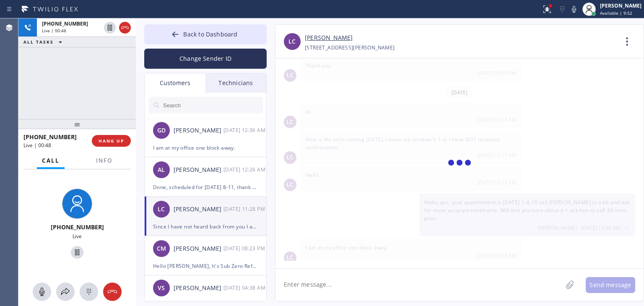
scroll to position [0, 0]
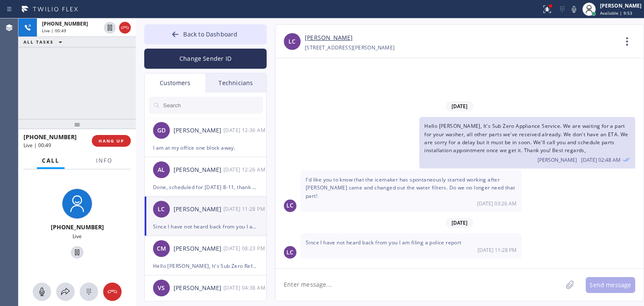
click at [349, 39] on link "[PERSON_NAME]" at bounding box center [329, 38] width 48 height 10
click at [194, 32] on span "Back to Dashboard" at bounding box center [210, 34] width 54 height 8
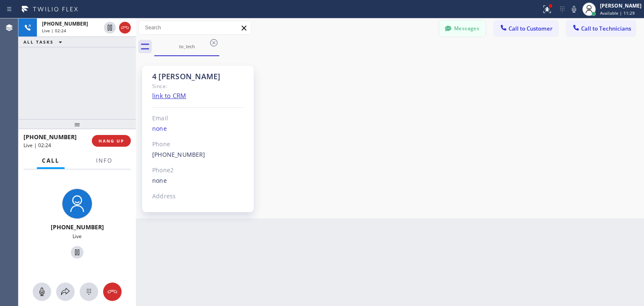
click at [450, 27] on icon at bounding box center [448, 28] width 6 height 5
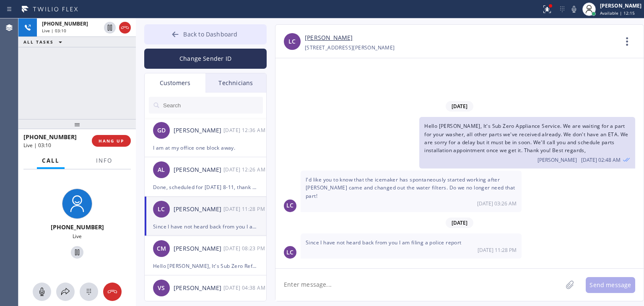
click at [228, 34] on span "Back to Dashboard" at bounding box center [210, 34] width 54 height 8
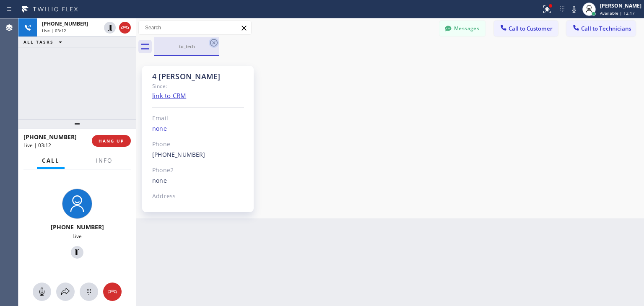
click at [210, 44] on icon at bounding box center [214, 43] width 8 height 8
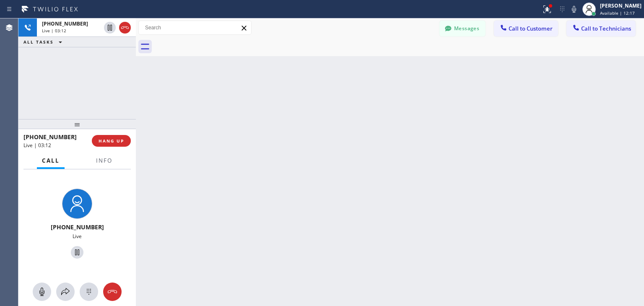
click at [210, 44] on div at bounding box center [398, 46] width 489 height 19
click at [136, 97] on div at bounding box center [136, 161] width 0 height 287
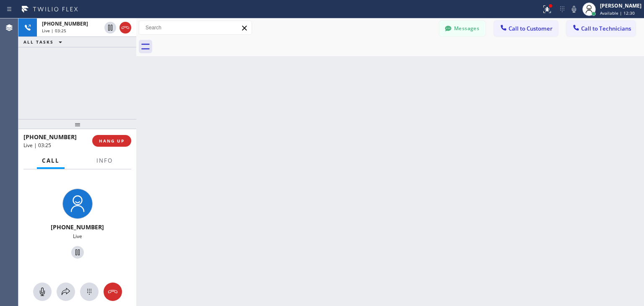
click at [136, 97] on div at bounding box center [136, 161] width 0 height 287
click at [137, 97] on div at bounding box center [137, 161] width 0 height 287
click at [137, 79] on div at bounding box center [137, 161] width 0 height 287
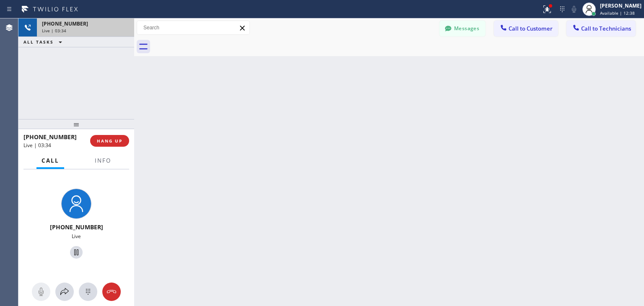
drag, startPoint x: 137, startPoint y: 79, endPoint x: 125, endPoint y: 26, distance: 55.1
click at [125, 26] on div "[PHONE_NUMBER] Live | 03:34 ALL TASKS ALL TASKS ACTIVE TASKS TASKS IN WRAP UP […" at bounding box center [330, 161] width 625 height 287
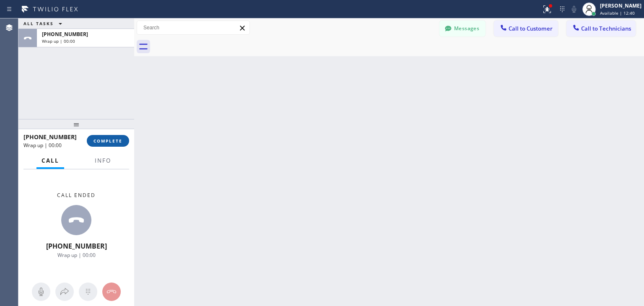
click at [112, 137] on button "COMPLETE" at bounding box center [108, 141] width 42 height 12
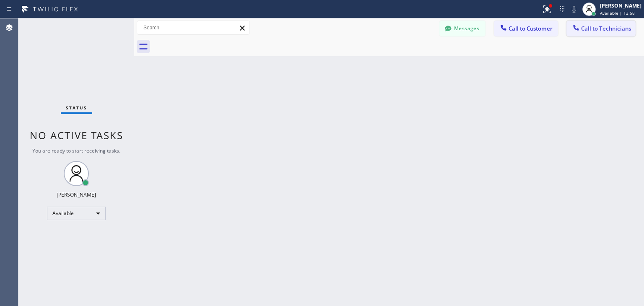
click at [595, 27] on span "Call to Technicians" at bounding box center [606, 29] width 50 height 8
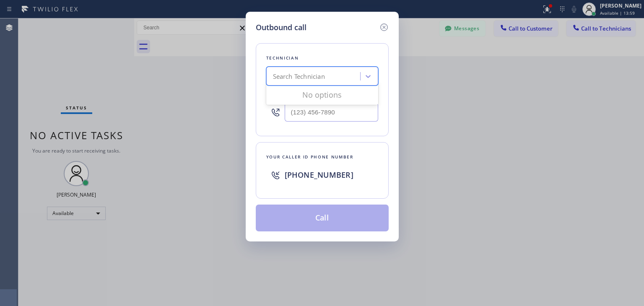
click at [325, 79] on div "Search Technician" at bounding box center [299, 77] width 52 height 10
type input "[PERSON_NAME]"
click at [329, 94] on div "[PERSON_NAME]" at bounding box center [322, 93] width 112 height 15
type input "[PHONE_NUMBER]"
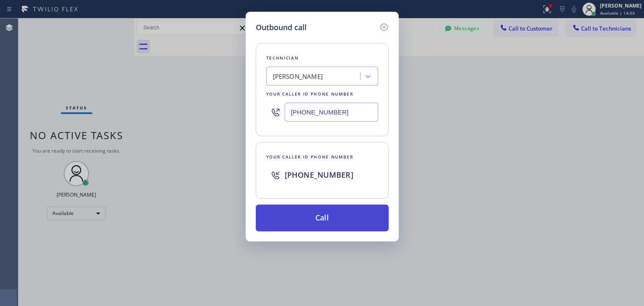
click at [328, 207] on button "Call" at bounding box center [322, 217] width 133 height 27
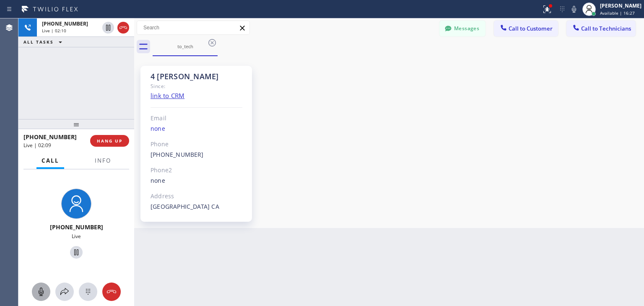
click at [36, 287] on icon at bounding box center [41, 292] width 10 height 10
click at [37, 287] on icon at bounding box center [41, 292] width 10 height 10
click at [210, 40] on icon at bounding box center [212, 43] width 8 height 8
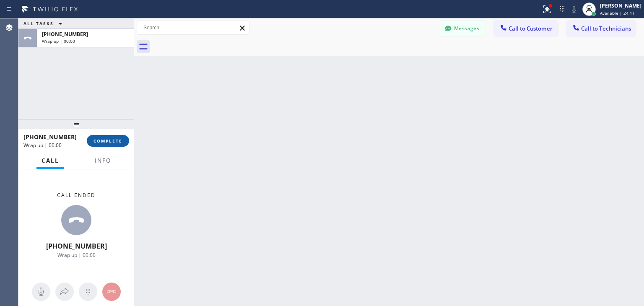
click at [124, 143] on button "COMPLETE" at bounding box center [108, 141] width 42 height 12
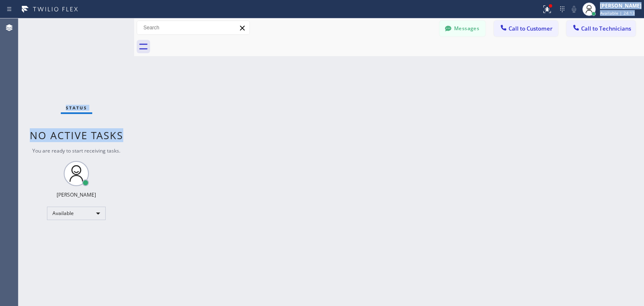
drag, startPoint x: 109, startPoint y: 155, endPoint x: 161, endPoint y: -36, distance: 198.9
click at [161, 0] on html "Status report Issues detected These issues could affect your workflow. Please c…" at bounding box center [322, 153] width 644 height 306
